Goal: Information Seeking & Learning: Learn about a topic

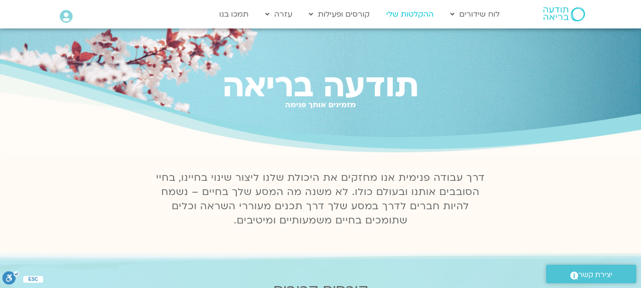
click at [404, 16] on link "ההקלטות שלי" at bounding box center [410, 14] width 57 height 18
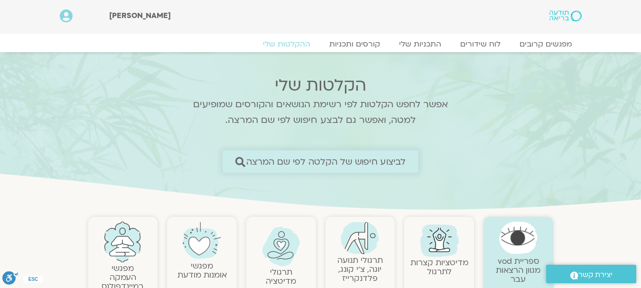
click at [367, 166] on span "לביצוע חיפוש של הקלטה לפי שם המרצה" at bounding box center [326, 162] width 160 height 10
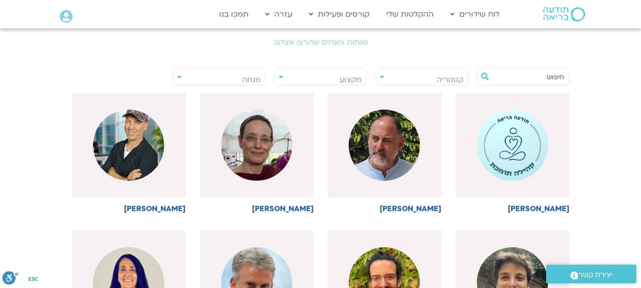
scroll to position [203, 0]
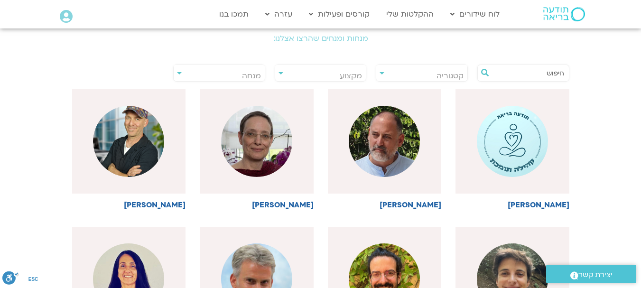
drag, startPoint x: 644, startPoint y: 78, endPoint x: 633, endPoint y: 131, distance: 53.8
click at [137, 157] on img at bounding box center [128, 141] width 71 height 71
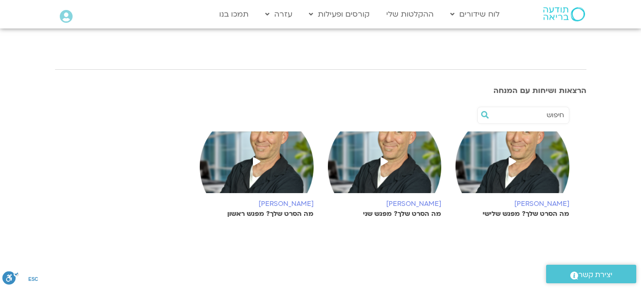
scroll to position [131, 0]
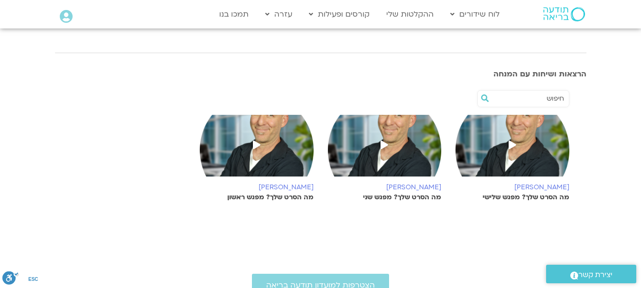
click at [518, 159] on img at bounding box center [513, 150] width 114 height 71
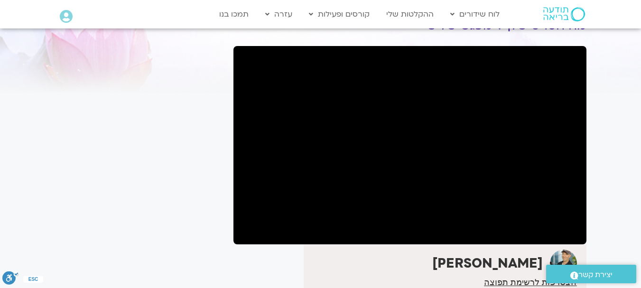
scroll to position [59, 0]
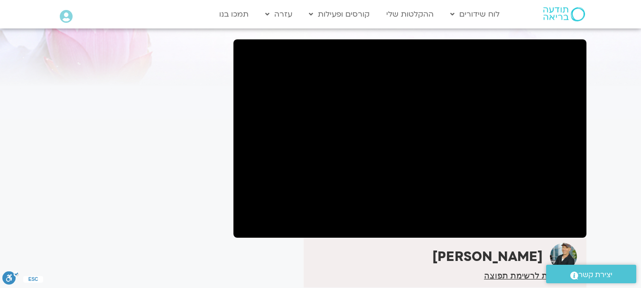
click at [622, 163] on section "לספריית ה-VOD להקלטות שלי מה הסרט שלך? מפגש שלישי [PERSON_NAME] הצטרפות לרשימת …" at bounding box center [320, 168] width 641 height 383
